Goal: Contribute content

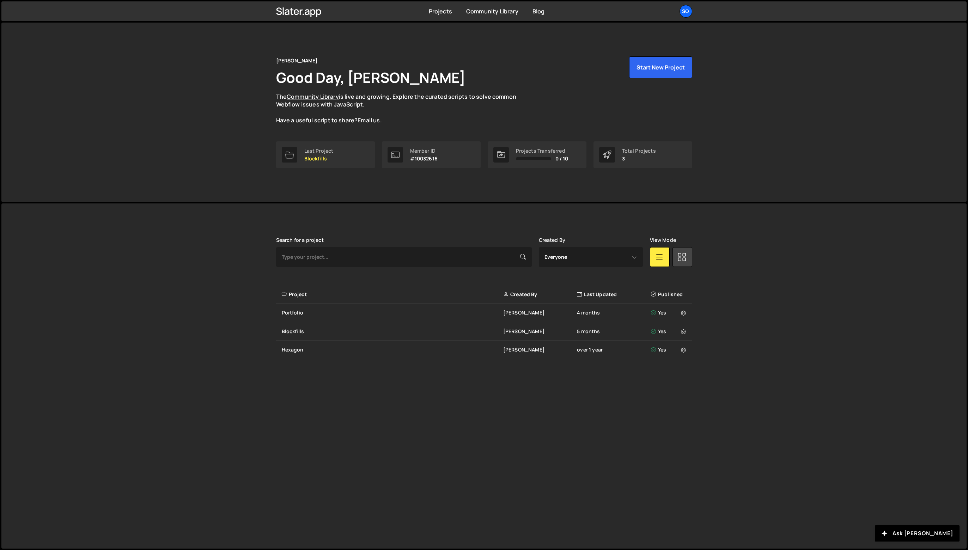
click at [338, 292] on div "Project" at bounding box center [393, 294] width 222 height 7
click at [299, 311] on div "Portfolio" at bounding box center [393, 312] width 222 height 7
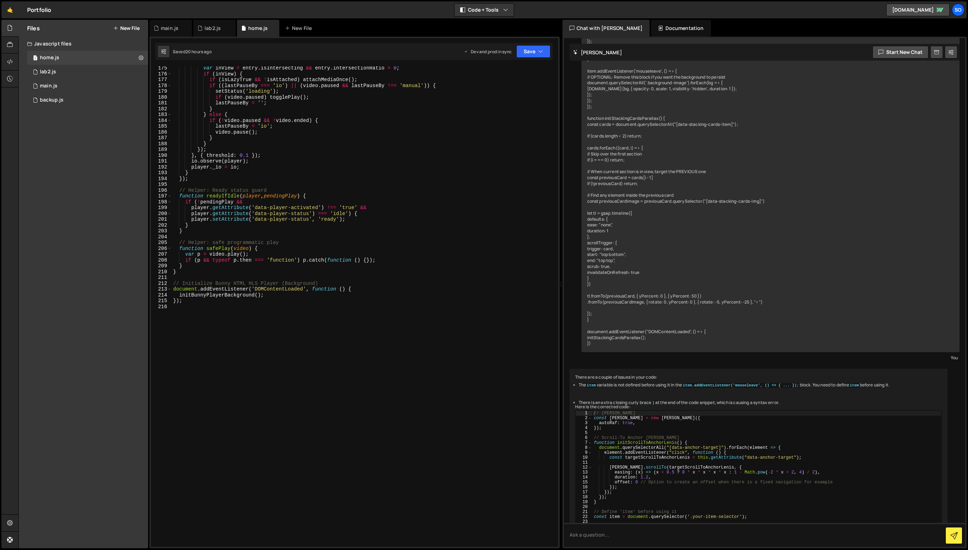
scroll to position [1014, 0]
click at [229, 310] on div "var inView = entry . isIntersecting && entry . intersectionRatio > 0 ; if ( inV…" at bounding box center [364, 311] width 384 height 492
paste textarea "});"
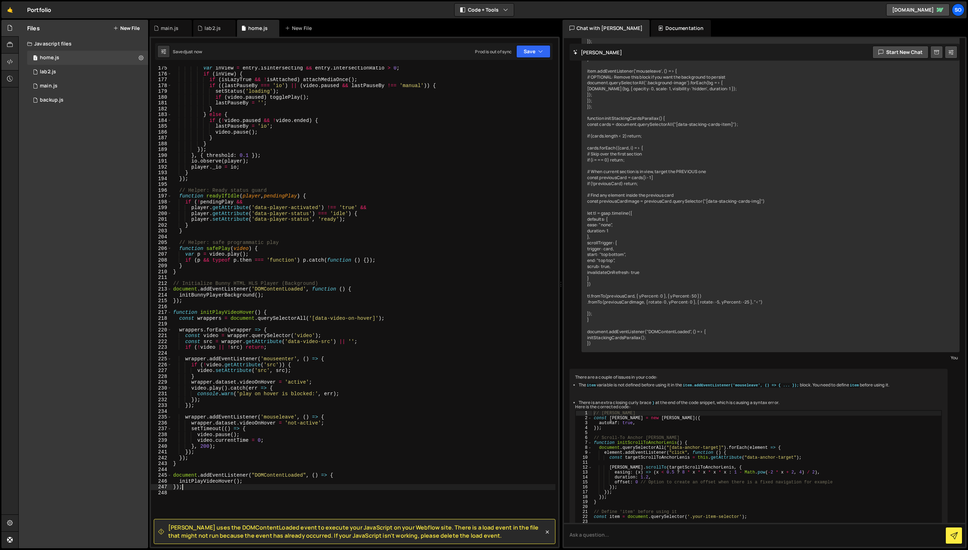
type textarea "});"
